Goal: Browse casually

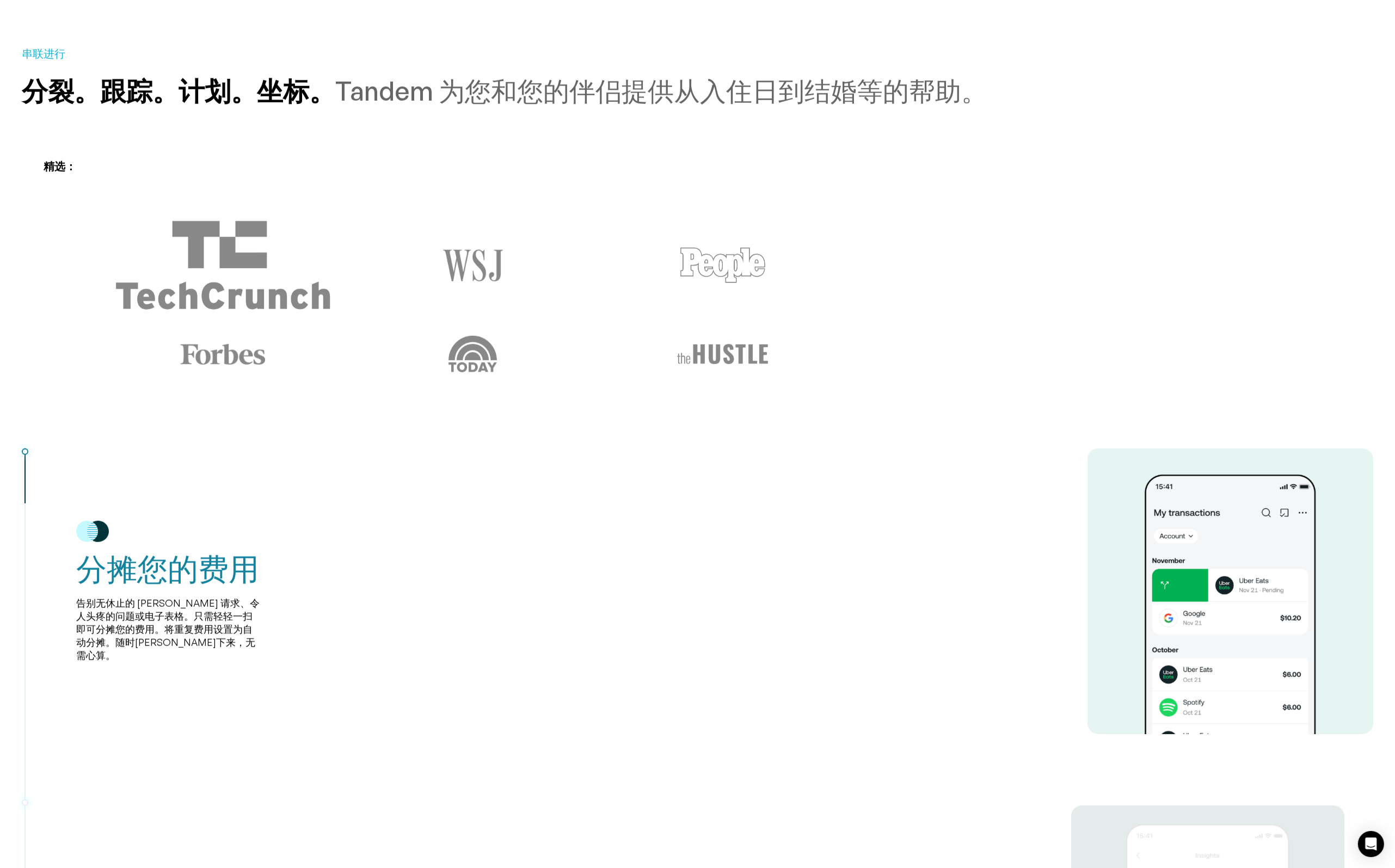
scroll to position [871, 0]
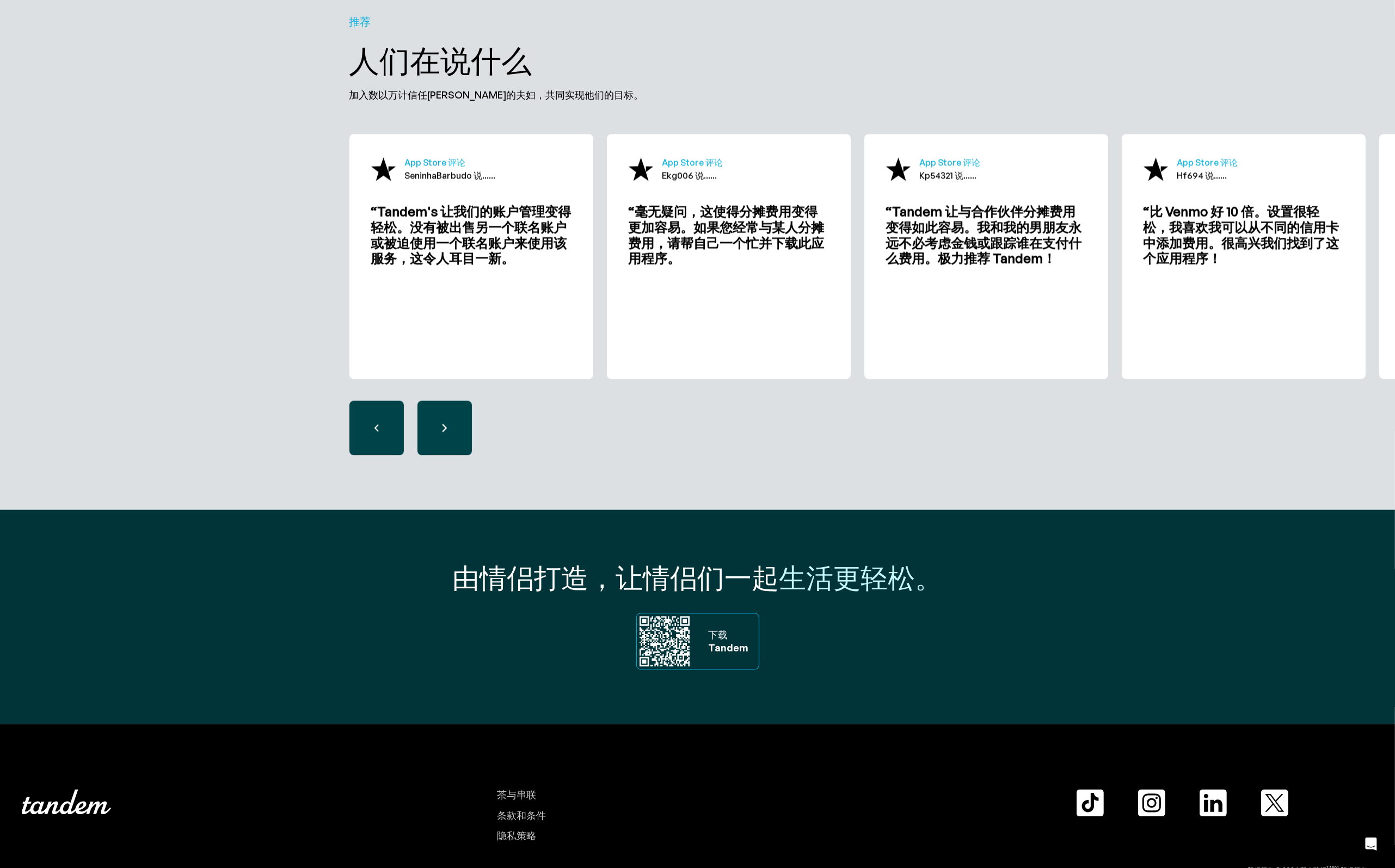
scroll to position [3494, 0]
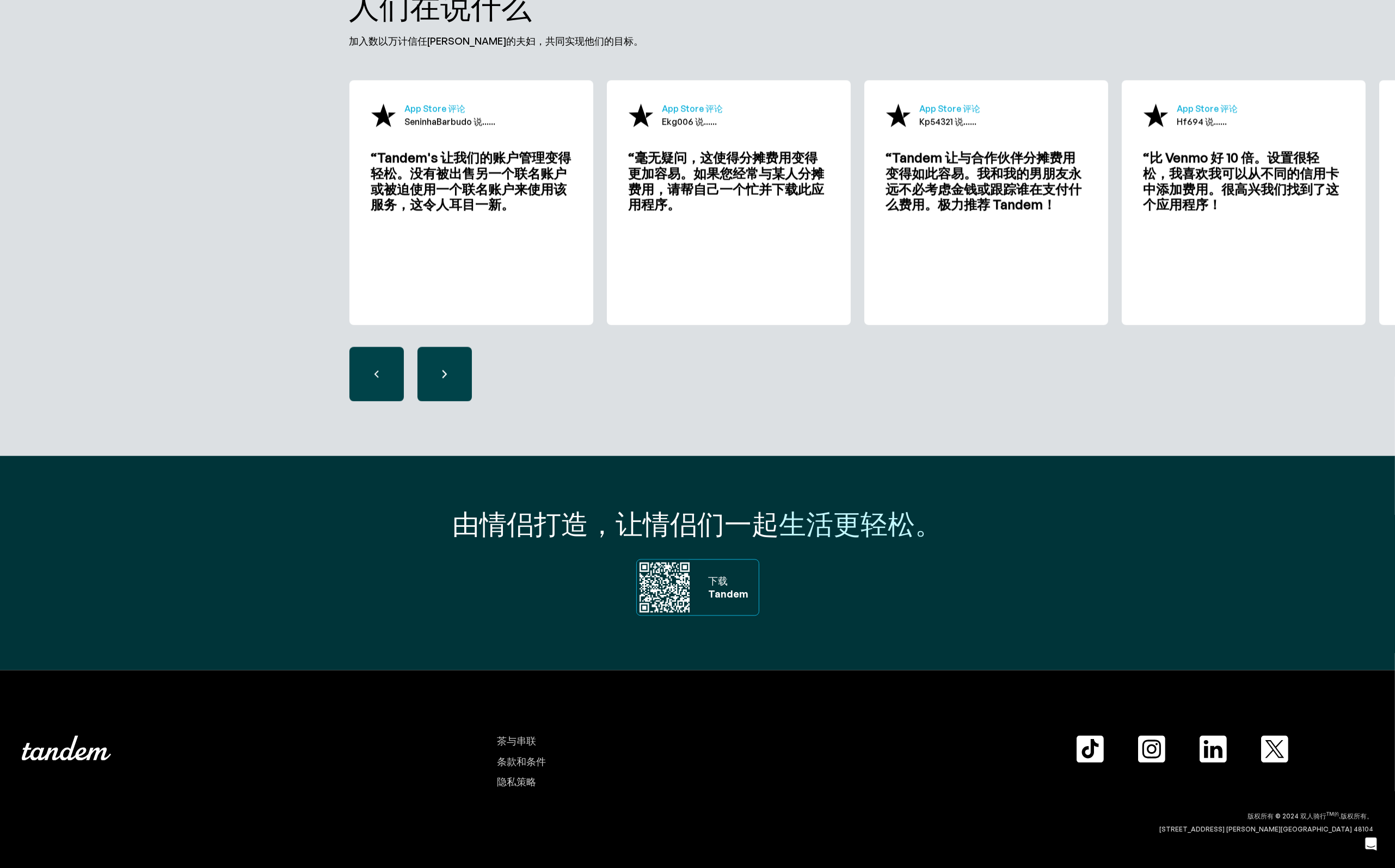
click at [677, 587] on img at bounding box center [664, 587] width 55 height 55
click at [731, 587] on font "下载 Tandem" at bounding box center [729, 587] width 40 height 25
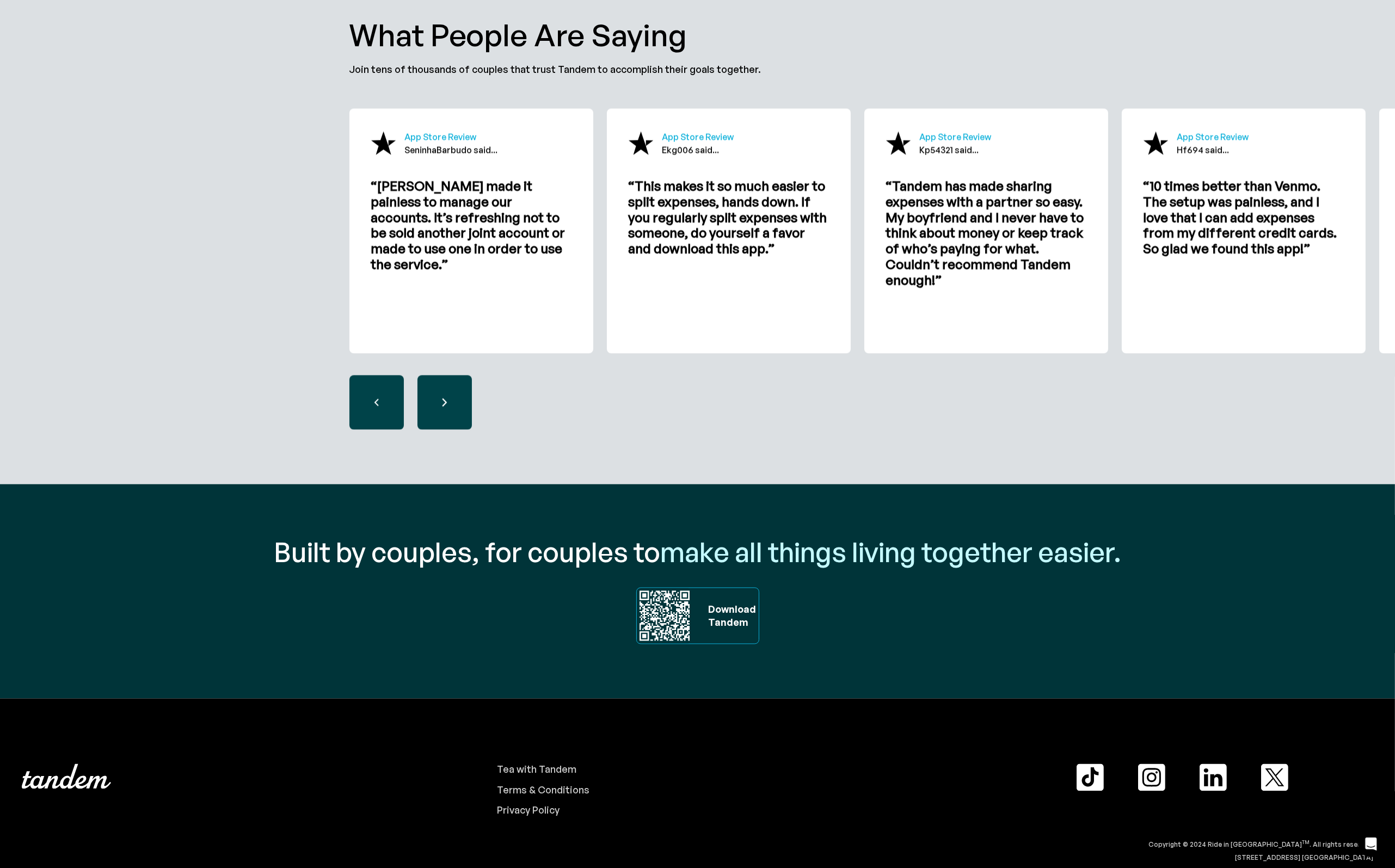
scroll to position [3523, 0]
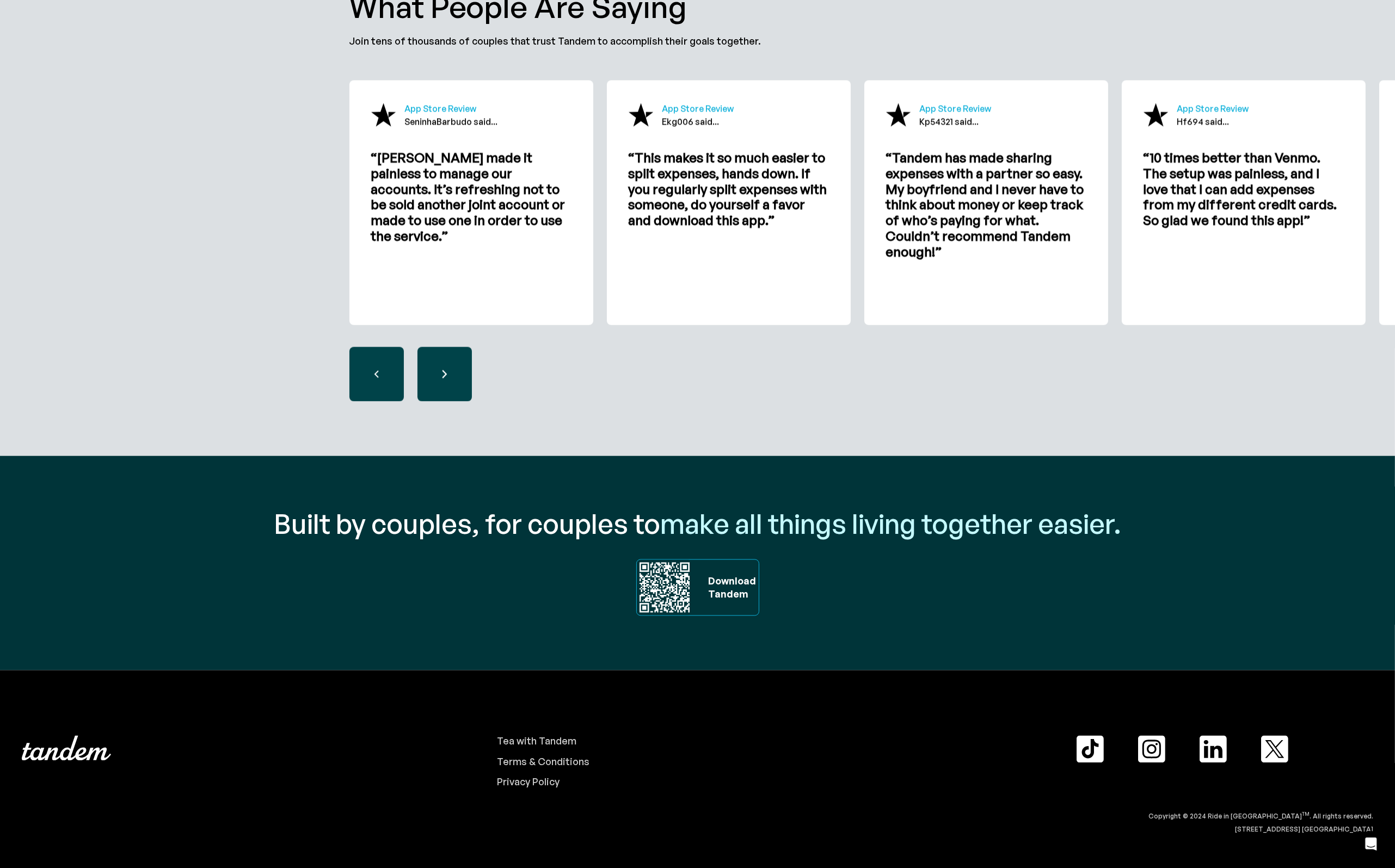
click at [670, 587] on img at bounding box center [664, 587] width 55 height 55
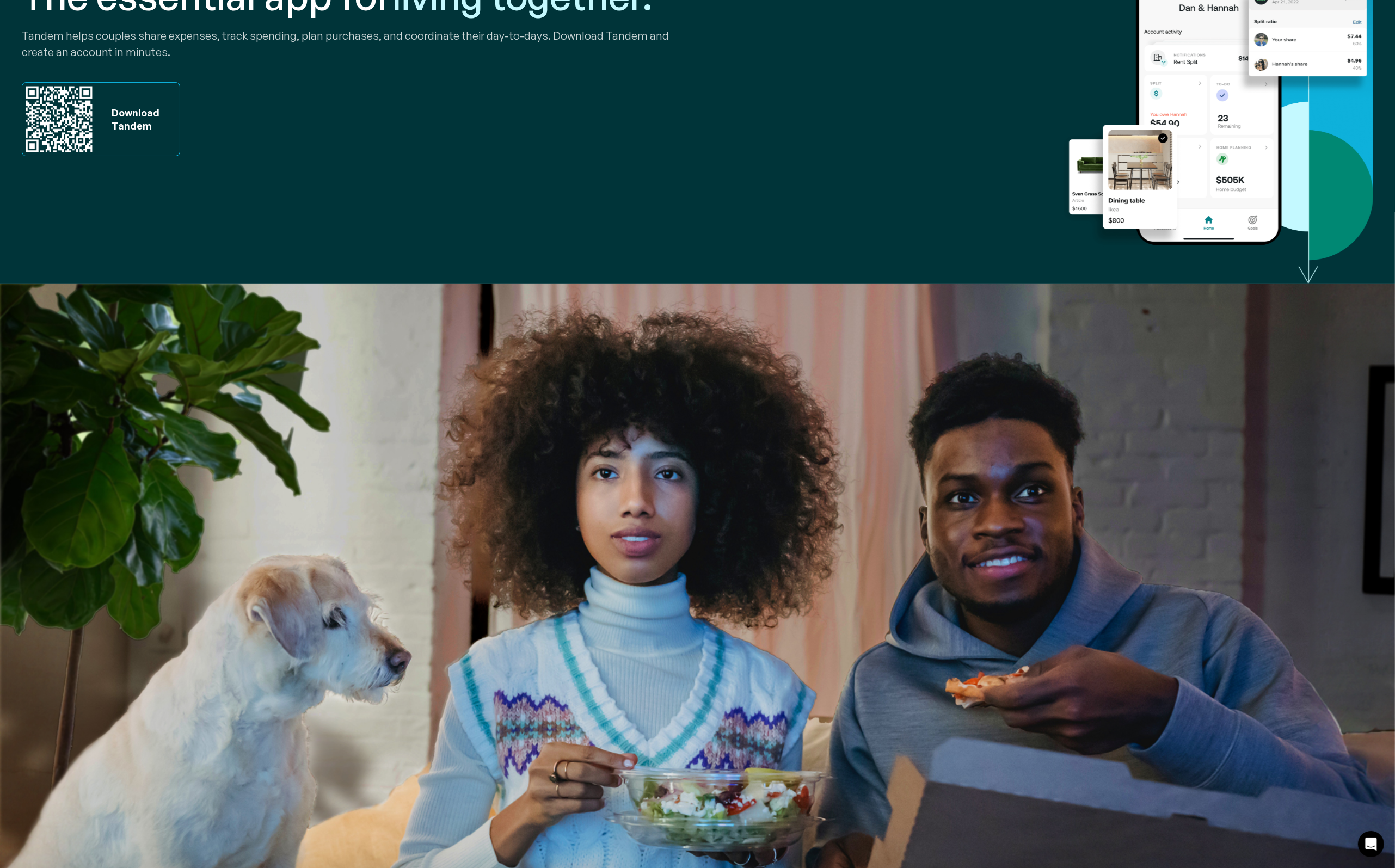
scroll to position [0, 0]
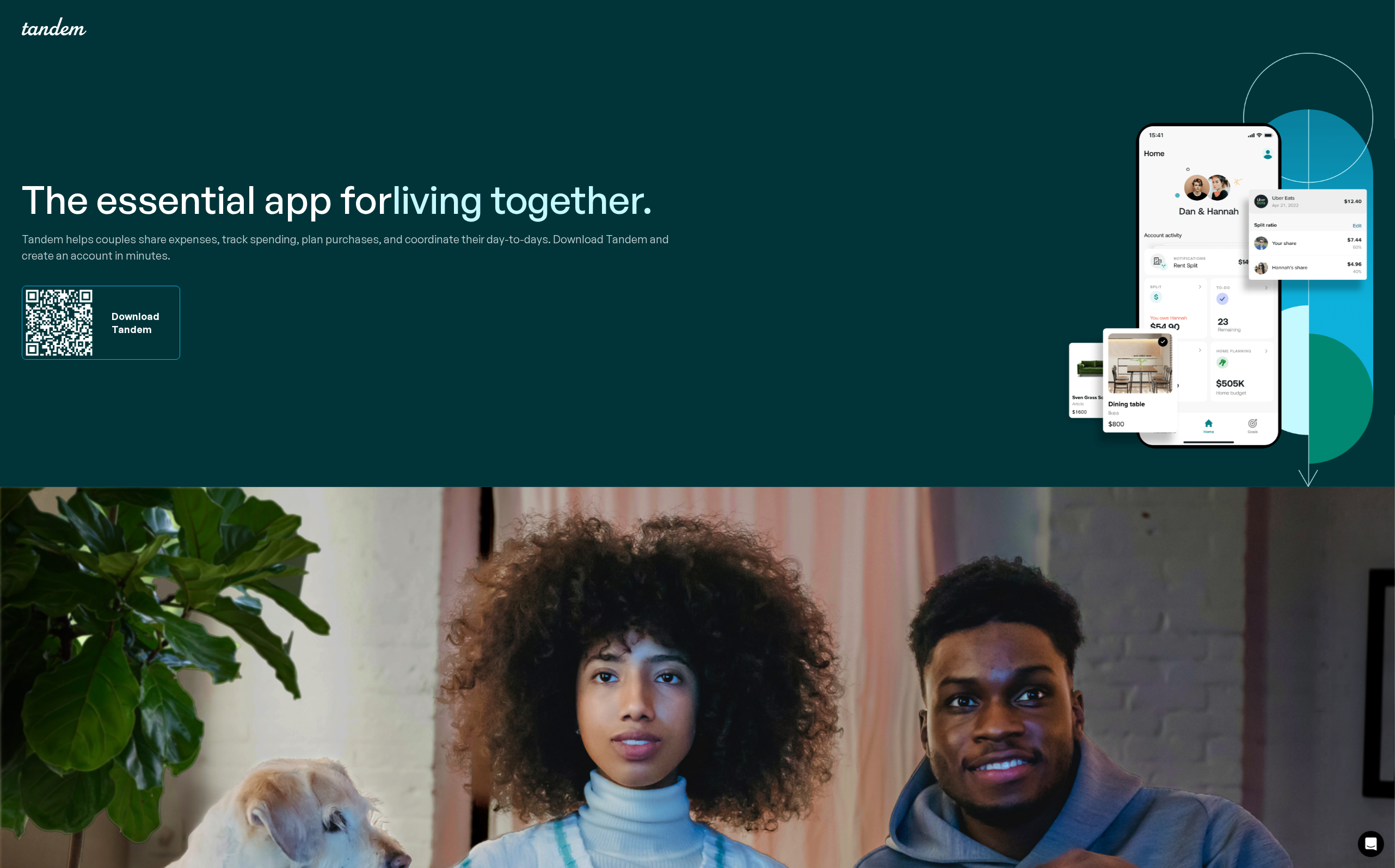
click at [68, 324] on img at bounding box center [59, 323] width 74 height 74
drag, startPoint x: 880, startPoint y: 0, endPoint x: 1182, endPoint y: 45, distance: 305.3
click at [1175, 50] on div "Your Cart Subtotal Pay with browser. Continue to Checkout Nothing in your cart …" at bounding box center [697, 26] width 1395 height 53
click at [766, 105] on div "The essential app for living together. Tandem helps couples share expenses, tra…" at bounding box center [698, 270] width 1352 height 434
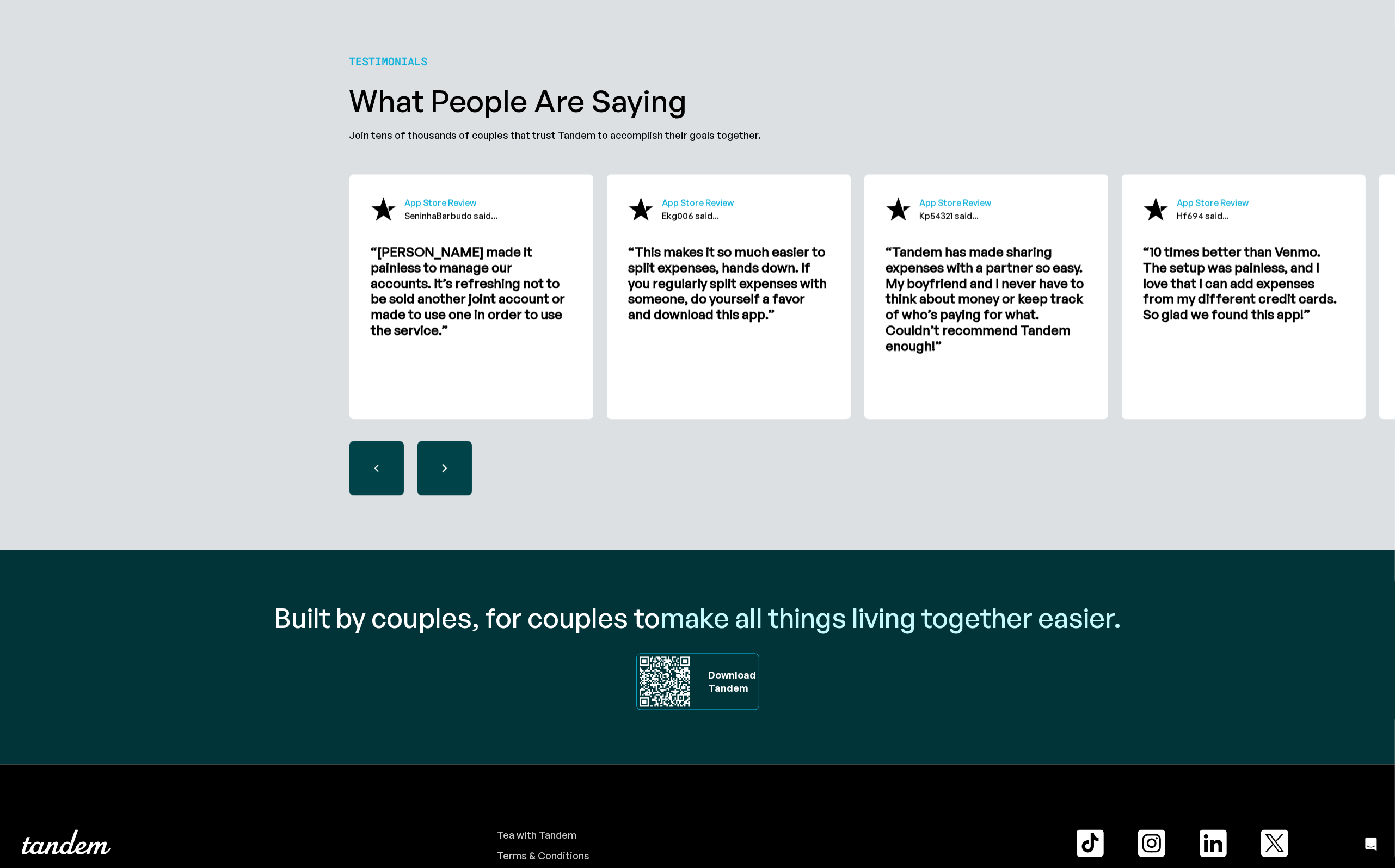
scroll to position [3523, 0]
